Goal: Task Accomplishment & Management: Manage account settings

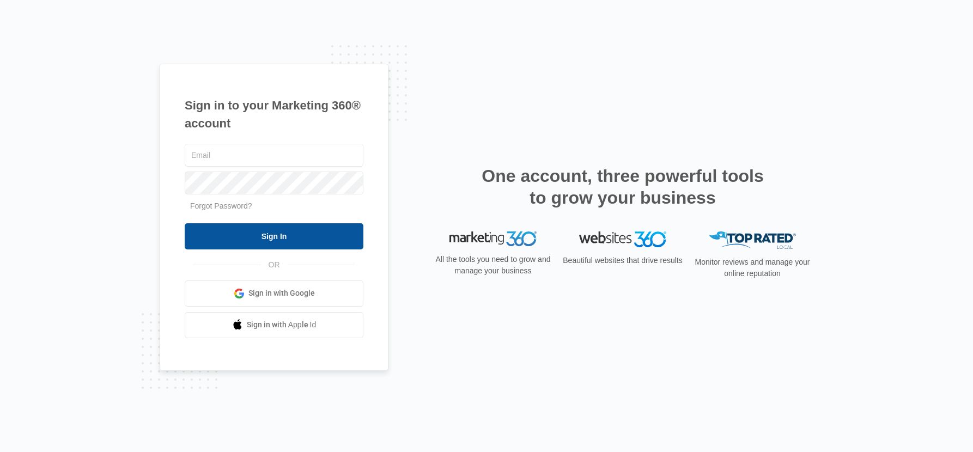
type input "[PERSON_NAME][EMAIL_ADDRESS][PERSON_NAME][DOMAIN_NAME]"
click at [283, 236] on input "Sign In" at bounding box center [274, 236] width 179 height 26
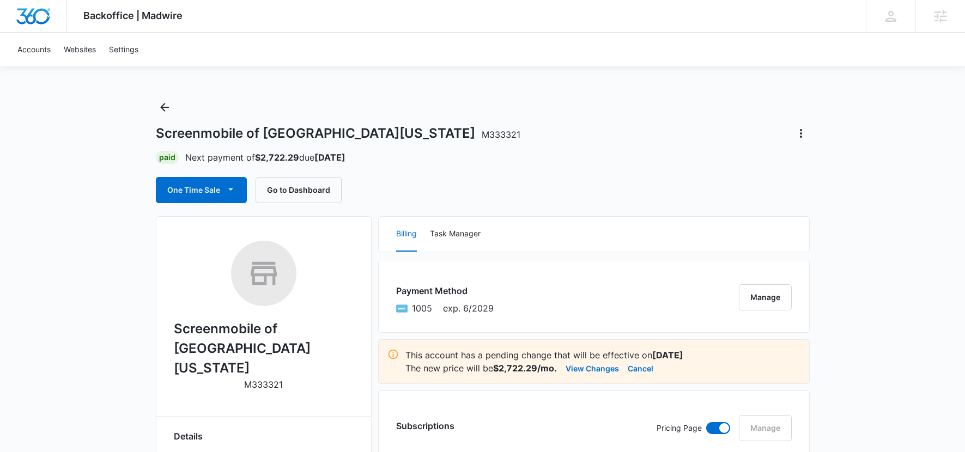
scroll to position [4, 0]
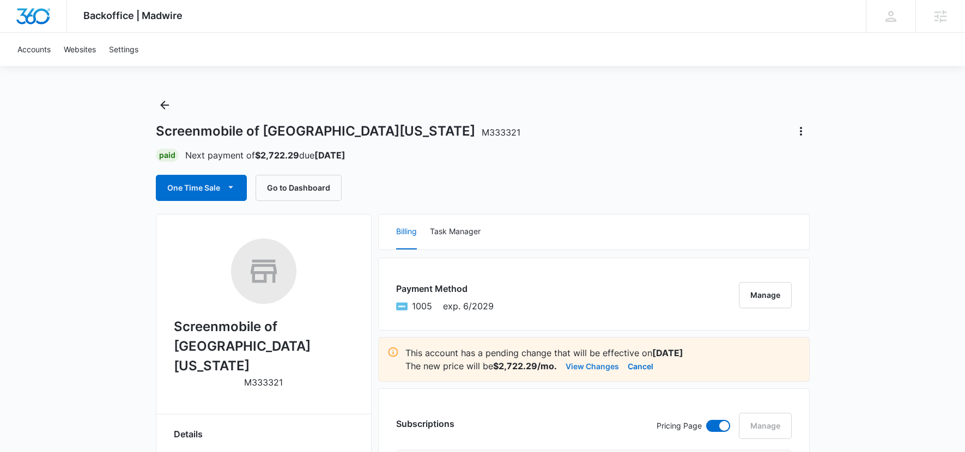
click at [591, 366] on button "View Changes" at bounding box center [592, 366] width 53 height 13
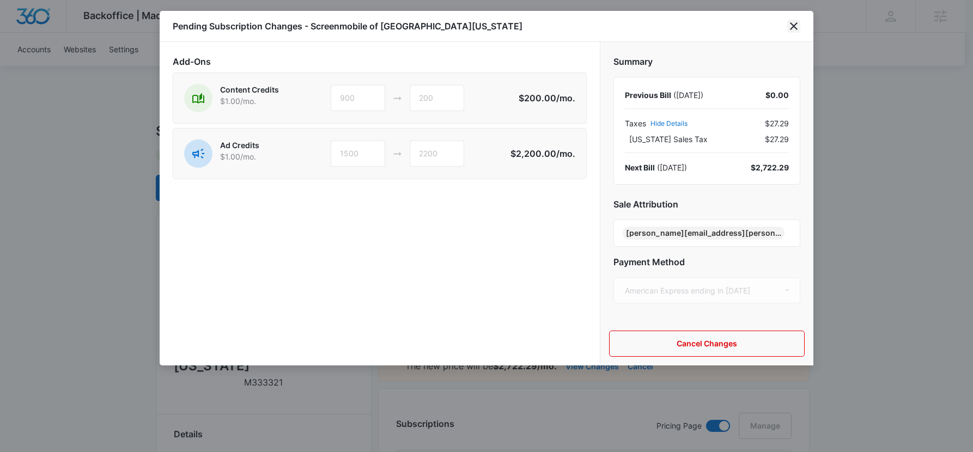
click at [800, 24] on icon "close" at bounding box center [794, 26] width 13 height 13
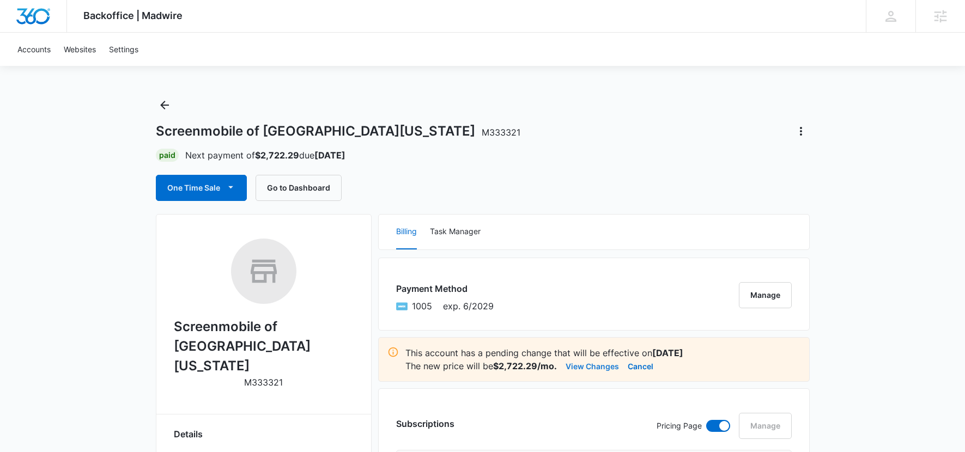
scroll to position [7, 0]
